Goal: Transaction & Acquisition: Purchase product/service

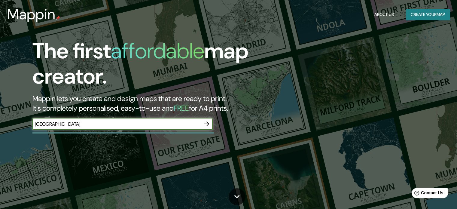
type input "[GEOGRAPHIC_DATA]"
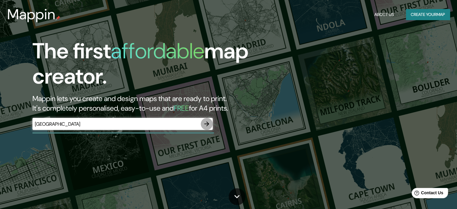
click at [205, 124] on icon "button" at bounding box center [206, 123] width 7 height 7
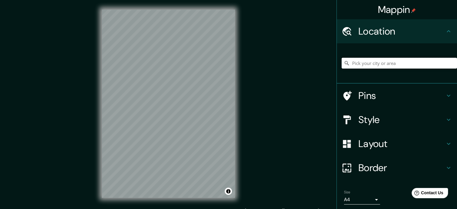
click at [419, 64] on input "Pick your city or area" at bounding box center [398, 63] width 115 height 11
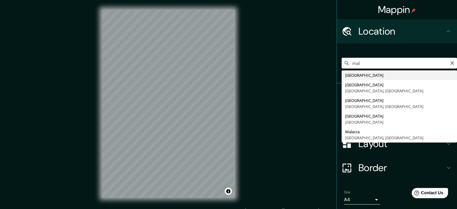
type input "[GEOGRAPHIC_DATA]"
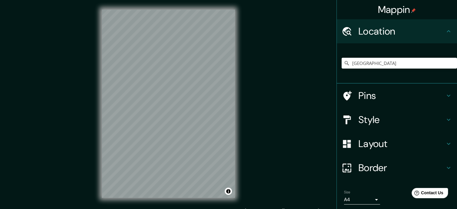
click at [383, 164] on h4 "Border" at bounding box center [401, 168] width 86 height 12
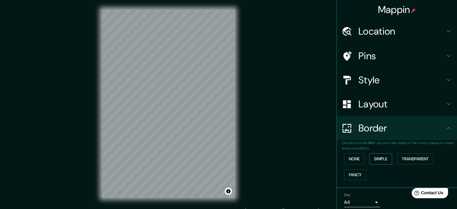
click at [376, 159] on button "Simple" at bounding box center [380, 158] width 23 height 11
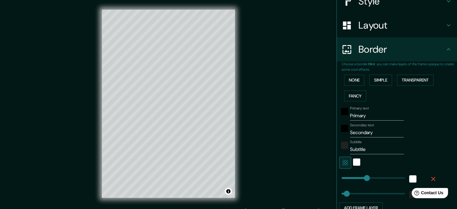
scroll to position [120, 0]
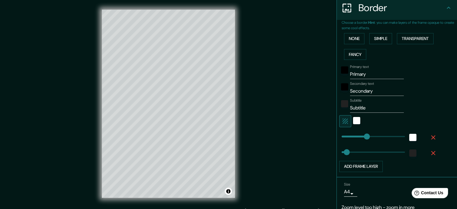
type input "177"
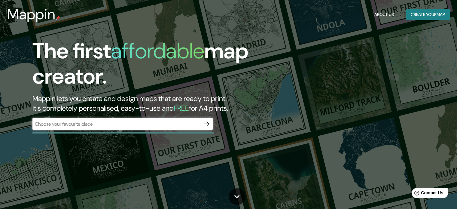
click at [428, 15] on button "Create your map" at bounding box center [428, 14] width 44 height 11
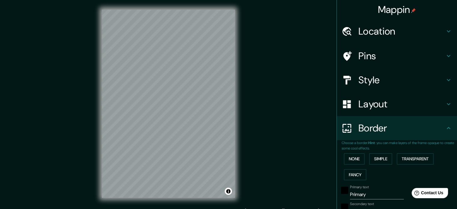
click at [399, 30] on h4 "Location" at bounding box center [401, 31] width 86 height 12
type input "196"
type input "39"
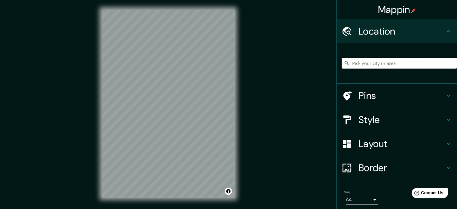
click at [396, 62] on input "Pick your city or area" at bounding box center [398, 63] width 115 height 11
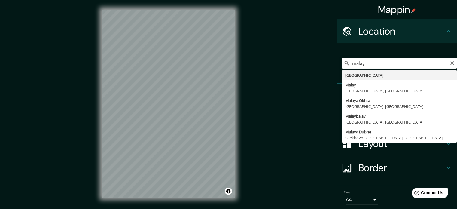
type input "[GEOGRAPHIC_DATA]"
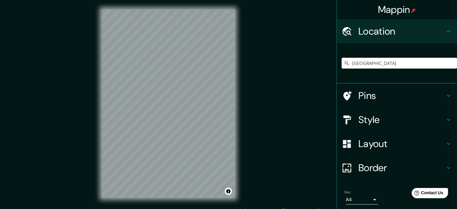
click at [262, 76] on div "Mappin Location [GEOGRAPHIC_DATA] Pins Style Layout Border Choose a border. Hin…" at bounding box center [228, 108] width 457 height 217
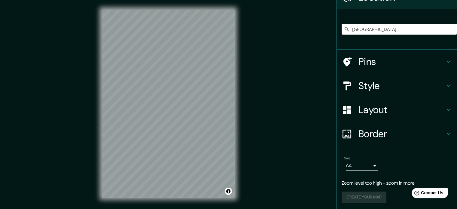
scroll to position [34, 0]
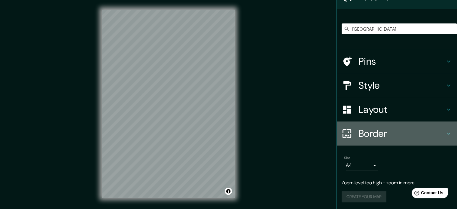
click at [381, 133] on h4 "Border" at bounding box center [401, 133] width 86 height 12
type input "196"
type input "39"
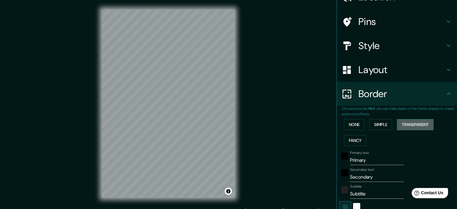
click at [399, 124] on button "Transparent" at bounding box center [415, 124] width 37 height 11
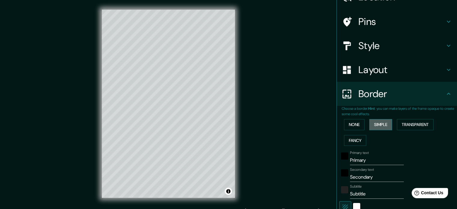
click at [387, 123] on button "Simple" at bounding box center [380, 124] width 23 height 11
click at [346, 139] on button "Fancy" at bounding box center [355, 140] width 22 height 11
click at [400, 127] on button "Transparent" at bounding box center [415, 124] width 37 height 11
click at [368, 159] on input "Primary" at bounding box center [377, 160] width 54 height 10
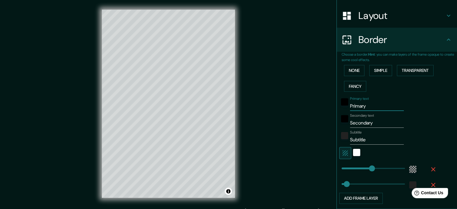
scroll to position [94, 0]
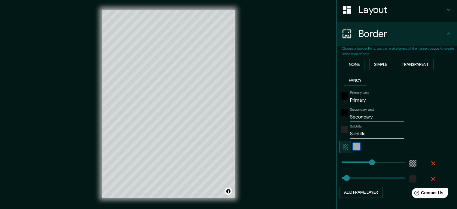
click at [353, 145] on div "white" at bounding box center [356, 146] width 7 height 7
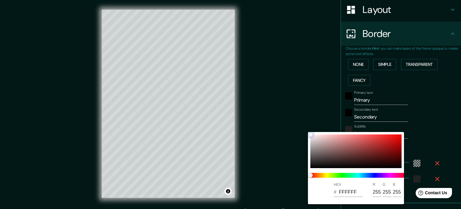
click at [345, 147] on div at bounding box center [356, 151] width 91 height 34
type input "213"
type input "35"
type input "9C6161"
type input "156"
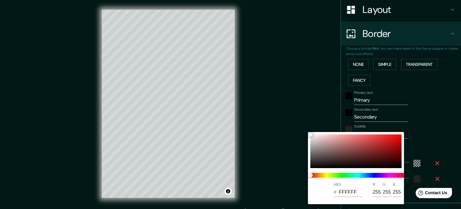
type input "97"
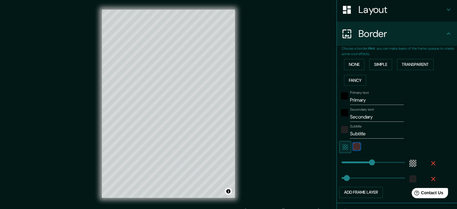
click at [354, 145] on div "color-9C6161" at bounding box center [356, 146] width 7 height 7
click at [430, 161] on icon "button" at bounding box center [432, 162] width 7 height 7
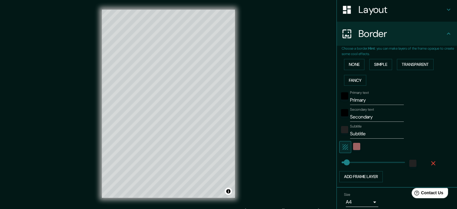
click at [348, 182] on div "Choose a border. Hint : you can make layers of the frame opaque to create some …" at bounding box center [397, 117] width 120 height 142
type input "35"
click at [433, 163] on button "button" at bounding box center [432, 163] width 19 height 11
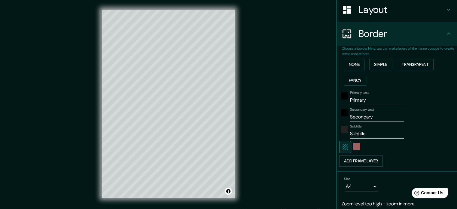
click at [429, 163] on div "Add frame layer" at bounding box center [388, 160] width 99 height 11
click at [374, 62] on button "Simple" at bounding box center [380, 64] width 23 height 11
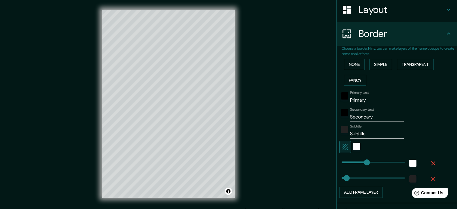
click at [353, 62] on button "None" at bounding box center [354, 64] width 20 height 11
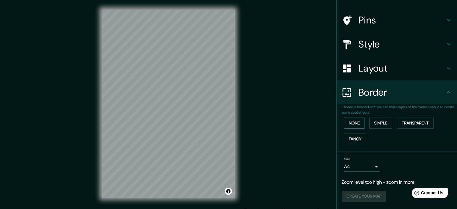
scroll to position [35, 0]
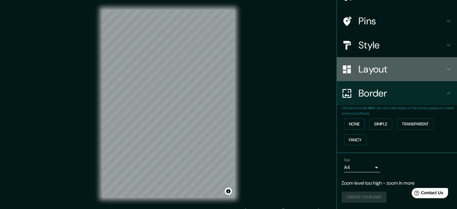
click at [366, 66] on h4 "Layout" at bounding box center [401, 69] width 86 height 12
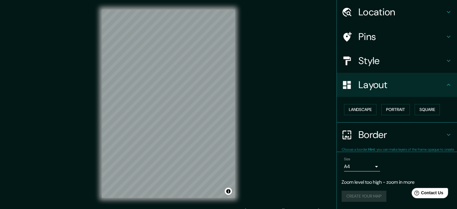
scroll to position [19, 0]
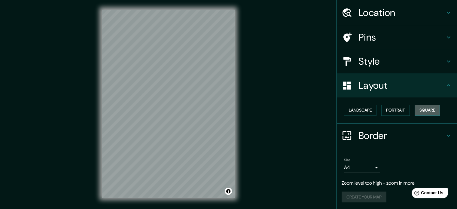
click at [434, 109] on button "Square" at bounding box center [426, 110] width 25 height 11
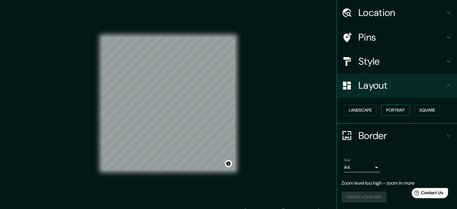
click at [388, 114] on button "Portrait" at bounding box center [395, 110] width 29 height 11
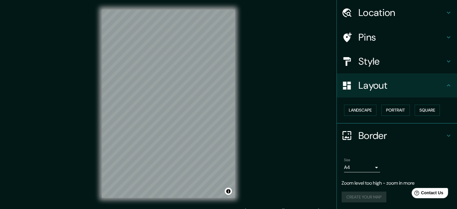
click at [350, 57] on div at bounding box center [349, 61] width 17 height 11
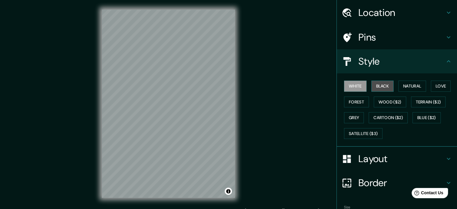
click at [377, 85] on button "Black" at bounding box center [382, 85] width 23 height 11
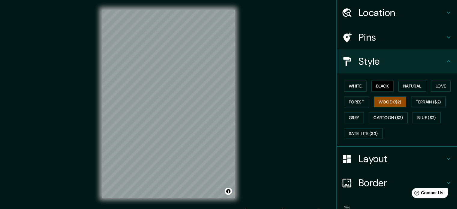
click at [386, 99] on button "Wood ($2)" at bounding box center [390, 101] width 32 height 11
click at [356, 101] on button "Forest" at bounding box center [356, 101] width 25 height 11
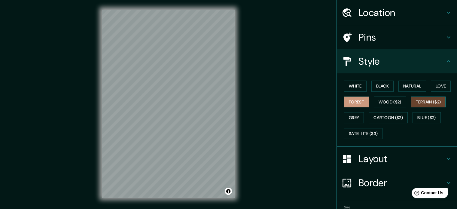
click at [421, 99] on button "Terrain ($2)" at bounding box center [428, 101] width 35 height 11
drag, startPoint x: 439, startPoint y: 78, endPoint x: 438, endPoint y: 83, distance: 4.5
click at [439, 80] on div "White Black Natural Love Forest Wood ($2) Terrain ($2) Grey Cartoon ($2) Blue (…" at bounding box center [398, 109] width 115 height 63
click at [438, 83] on button "Love" at bounding box center [441, 85] width 20 height 11
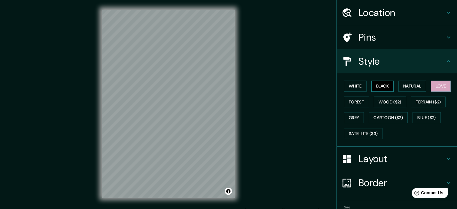
click at [377, 83] on button "Black" at bounding box center [382, 85] width 23 height 11
click at [410, 82] on button "Natural" at bounding box center [412, 85] width 28 height 11
click at [368, 33] on h4 "Pins" at bounding box center [401, 37] width 86 height 12
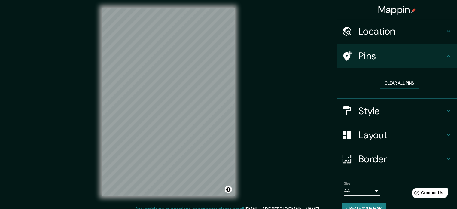
scroll to position [0, 0]
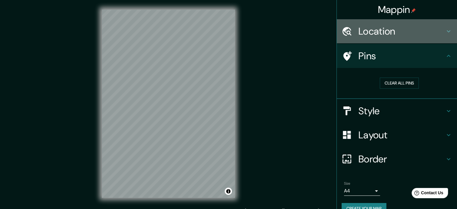
click at [396, 30] on h4 "Location" at bounding box center [401, 31] width 86 height 12
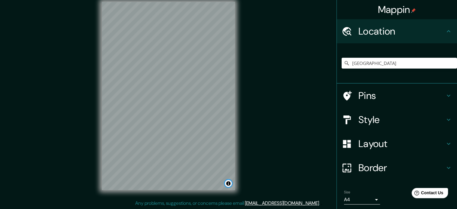
click at [229, 185] on button "Toggle attribution" at bounding box center [228, 183] width 7 height 7
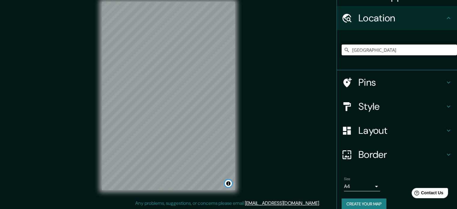
scroll to position [20, 0]
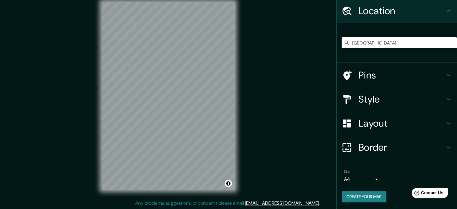
click at [384, 78] on h4 "Pins" at bounding box center [401, 75] width 86 height 12
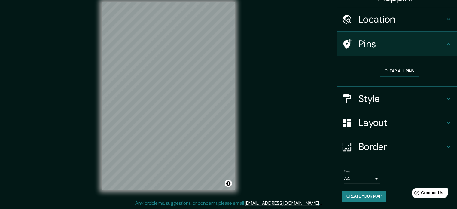
scroll to position [11, 0]
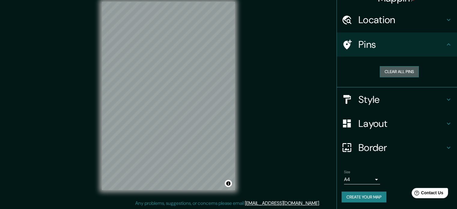
click at [391, 73] on button "Clear all pins" at bounding box center [399, 71] width 39 height 11
click at [386, 73] on button "Clear all pins" at bounding box center [399, 71] width 39 height 11
click at [379, 102] on h4 "Style" at bounding box center [401, 99] width 86 height 12
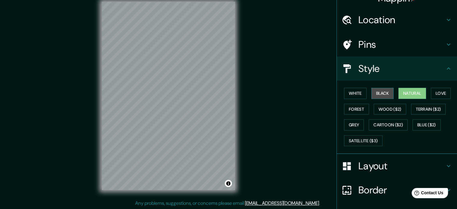
click at [376, 97] on button "Black" at bounding box center [382, 93] width 23 height 11
click at [353, 94] on button "White" at bounding box center [355, 93] width 23 height 11
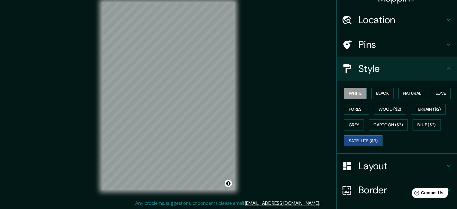
click at [364, 138] on button "Satellite ($3)" at bounding box center [363, 140] width 38 height 11
click at [427, 124] on button "Blue ($2)" at bounding box center [426, 124] width 28 height 11
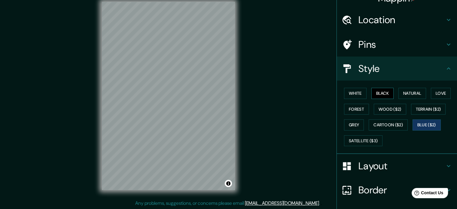
click at [381, 92] on button "Black" at bounding box center [382, 93] width 23 height 11
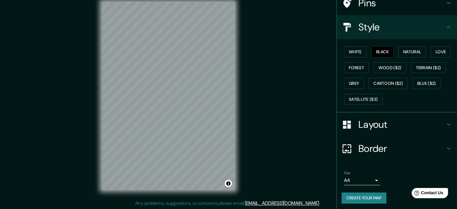
scroll to position [53, 0]
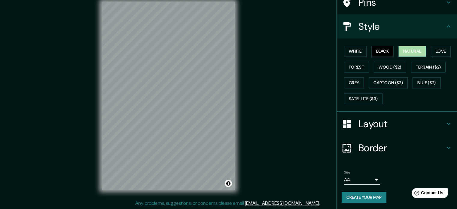
click at [406, 50] on button "Natural" at bounding box center [412, 51] width 28 height 11
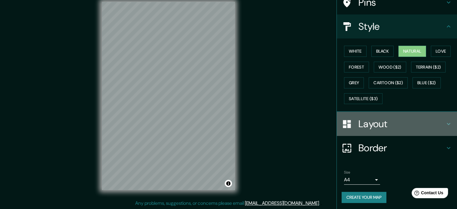
click at [370, 129] on div "Layout" at bounding box center [397, 124] width 120 height 24
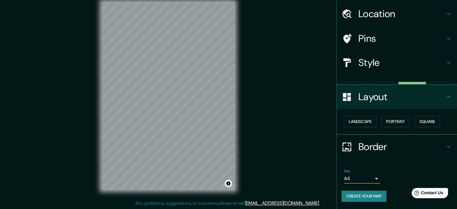
scroll to position [7, 0]
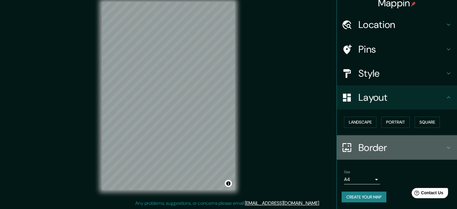
click at [374, 147] on h4 "Border" at bounding box center [401, 147] width 86 height 12
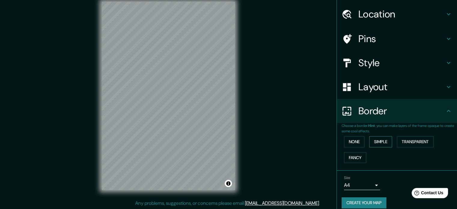
scroll to position [23, 0]
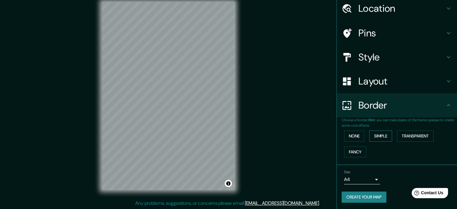
click at [380, 137] on button "Simple" at bounding box center [380, 135] width 23 height 11
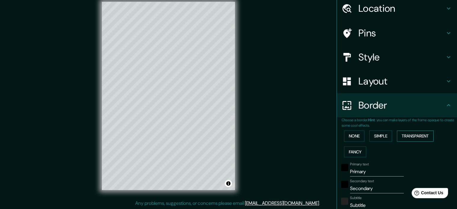
click at [405, 138] on button "Transparent" at bounding box center [415, 135] width 37 height 11
click at [379, 135] on button "Simple" at bounding box center [380, 135] width 23 height 11
click at [400, 136] on button "Transparent" at bounding box center [415, 135] width 37 height 11
click at [406, 81] on h4 "Layout" at bounding box center [401, 81] width 86 height 12
type input "213"
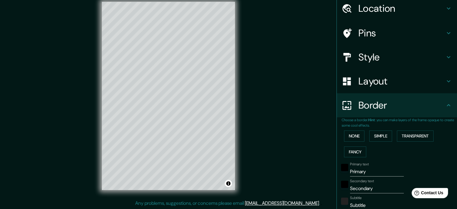
type input "35"
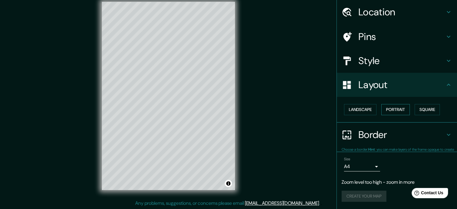
scroll to position [19, 0]
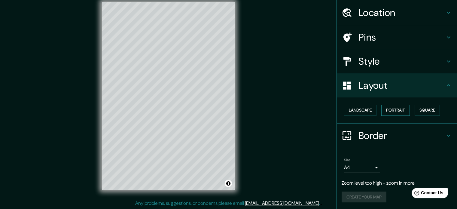
click at [397, 106] on button "Portrait" at bounding box center [395, 110] width 29 height 11
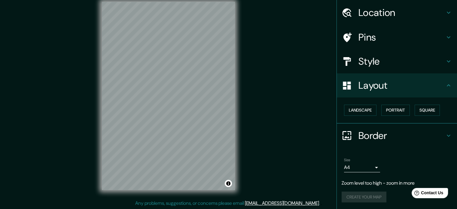
click at [370, 145] on div "Border" at bounding box center [397, 135] width 120 height 24
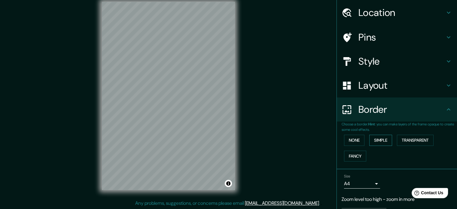
click at [378, 140] on button "Simple" at bounding box center [380, 140] width 23 height 11
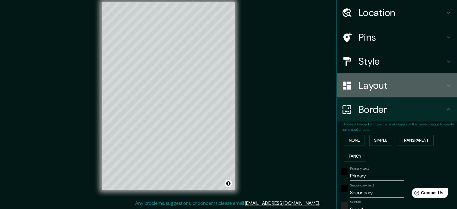
click at [372, 82] on h4 "Layout" at bounding box center [401, 85] width 86 height 12
type input "177"
type input "35"
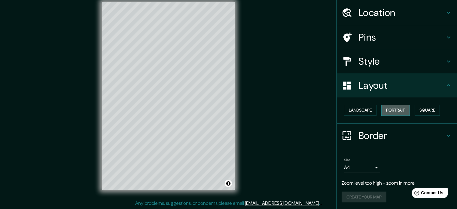
click at [396, 108] on button "Portrait" at bounding box center [395, 110] width 29 height 11
